Goal: Task Accomplishment & Management: Manage account settings

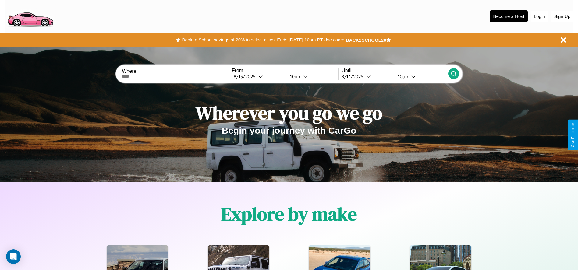
scroll to position [874, 0]
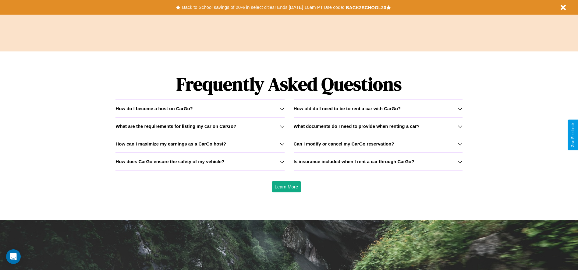
click at [460, 108] on icon at bounding box center [460, 108] width 5 height 5
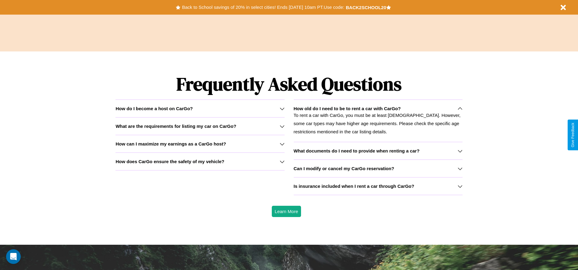
click at [378, 186] on h3 "Is insurance included when I rent a car through CarGo?" at bounding box center [354, 186] width 121 height 5
click at [282, 126] on icon at bounding box center [282, 126] width 5 height 5
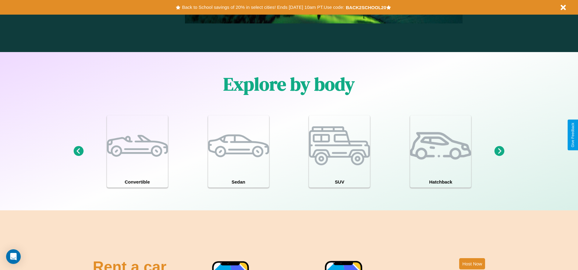
scroll to position [532, 0]
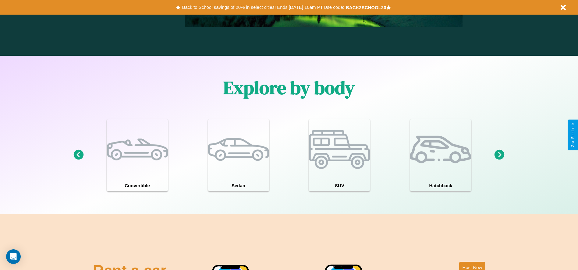
click at [499, 155] on icon at bounding box center [499, 155] width 10 height 10
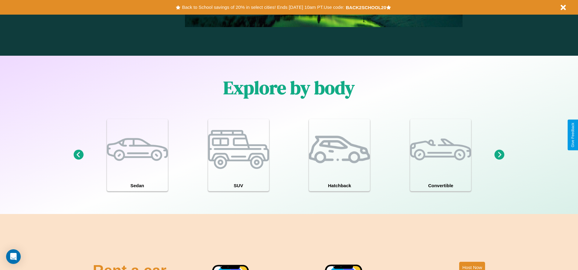
click at [499, 155] on icon at bounding box center [499, 155] width 10 height 10
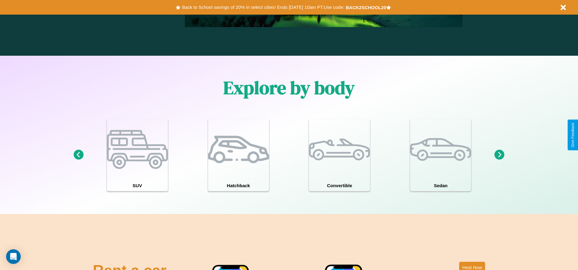
click at [499, 155] on icon at bounding box center [499, 155] width 10 height 10
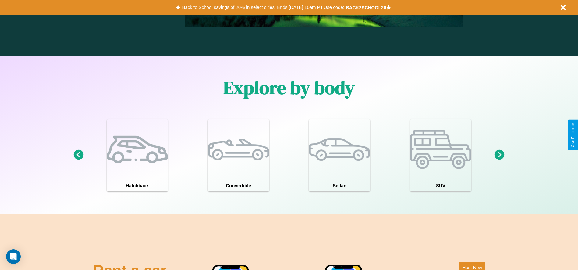
click at [499, 155] on icon at bounding box center [499, 155] width 10 height 10
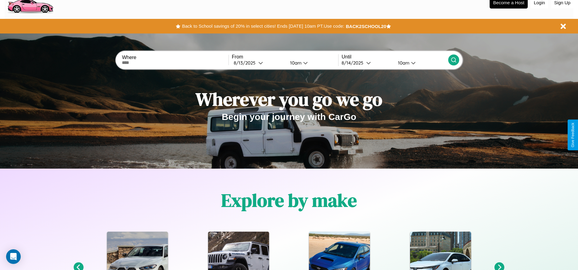
scroll to position [0, 0]
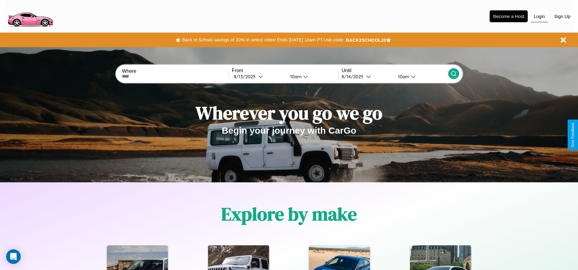
click at [539, 16] on button "Login" at bounding box center [539, 17] width 17 height 12
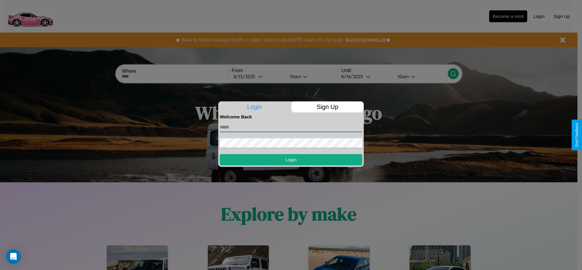
click at [291, 127] on input "text" at bounding box center [291, 127] width 143 height 10
type input "**********"
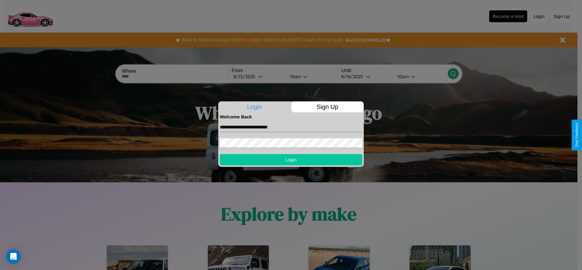
click at [291, 160] on button "Login" at bounding box center [291, 159] width 143 height 11
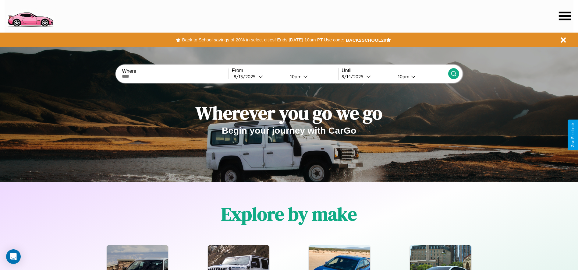
click at [564, 16] on icon at bounding box center [565, 16] width 12 height 9
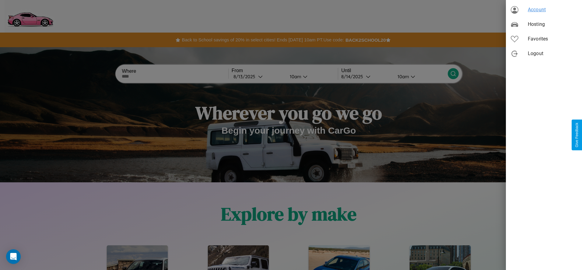
click at [544, 10] on span "Account" at bounding box center [552, 9] width 49 height 7
